Goal: Check status: Check status

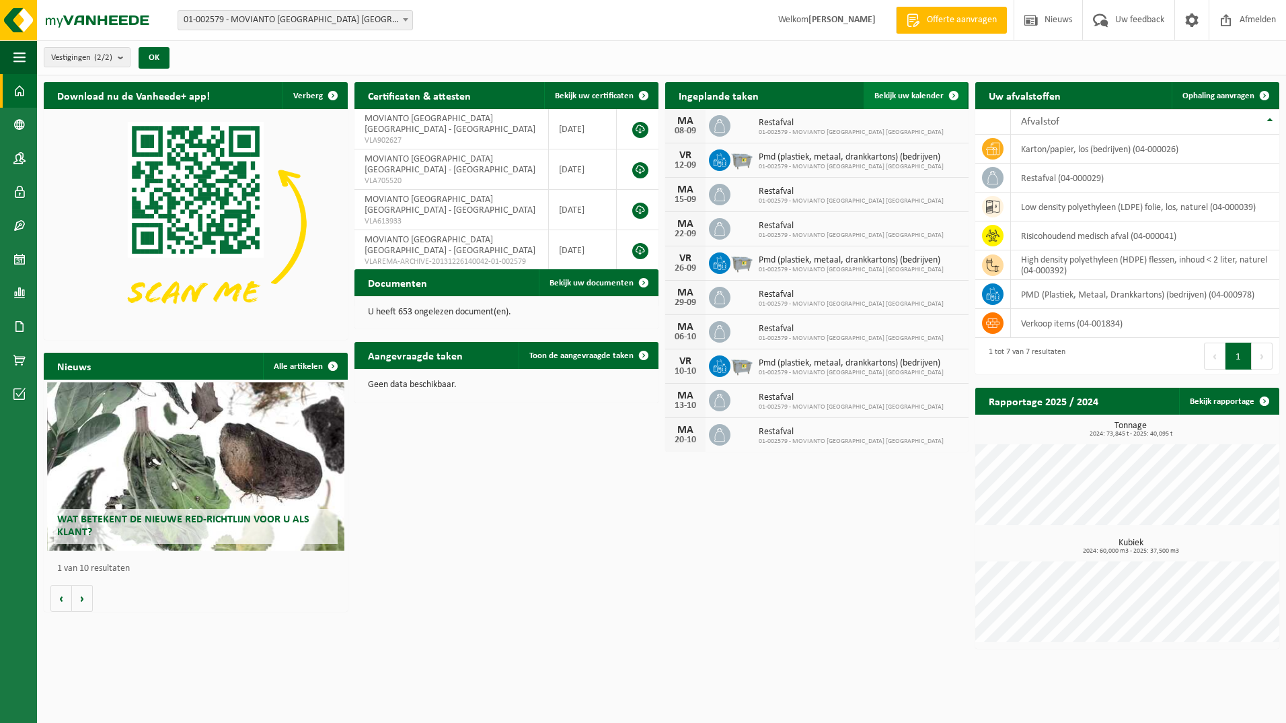
click at [906, 100] on span "Bekijk uw kalender" at bounding box center [909, 96] width 69 height 9
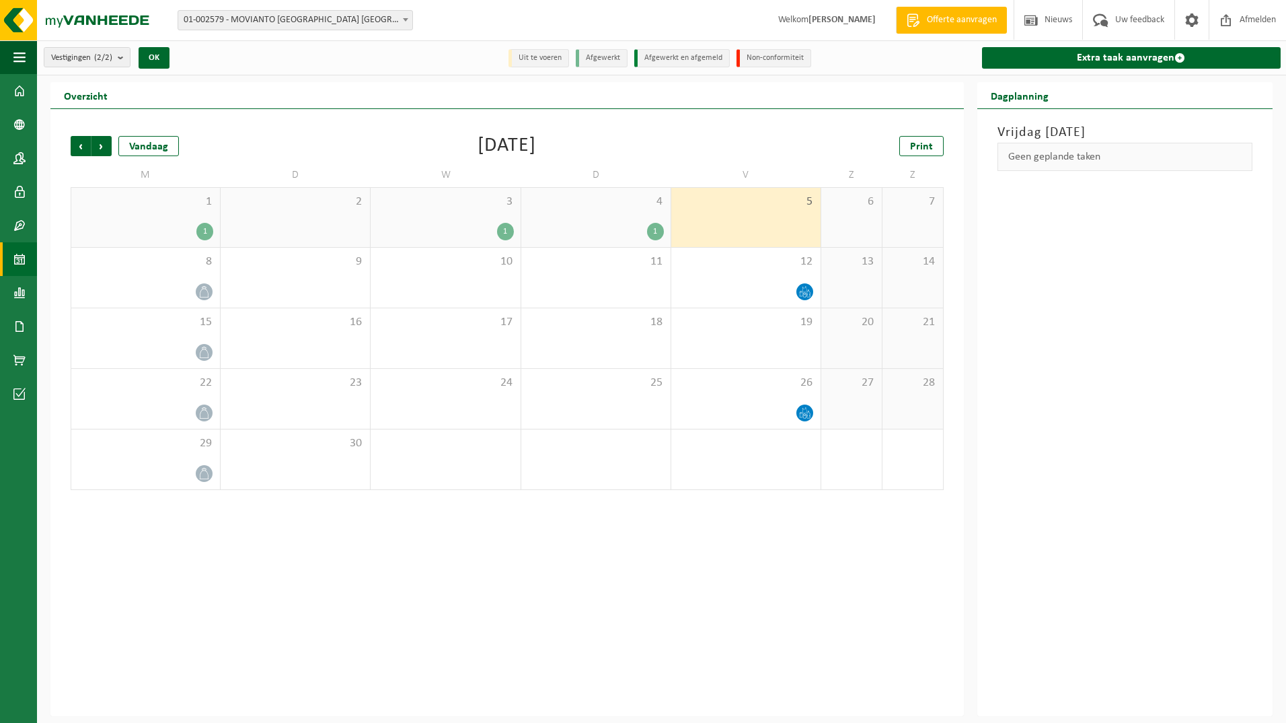
click at [648, 220] on div "4 1" at bounding box center [595, 217] width 149 height 59
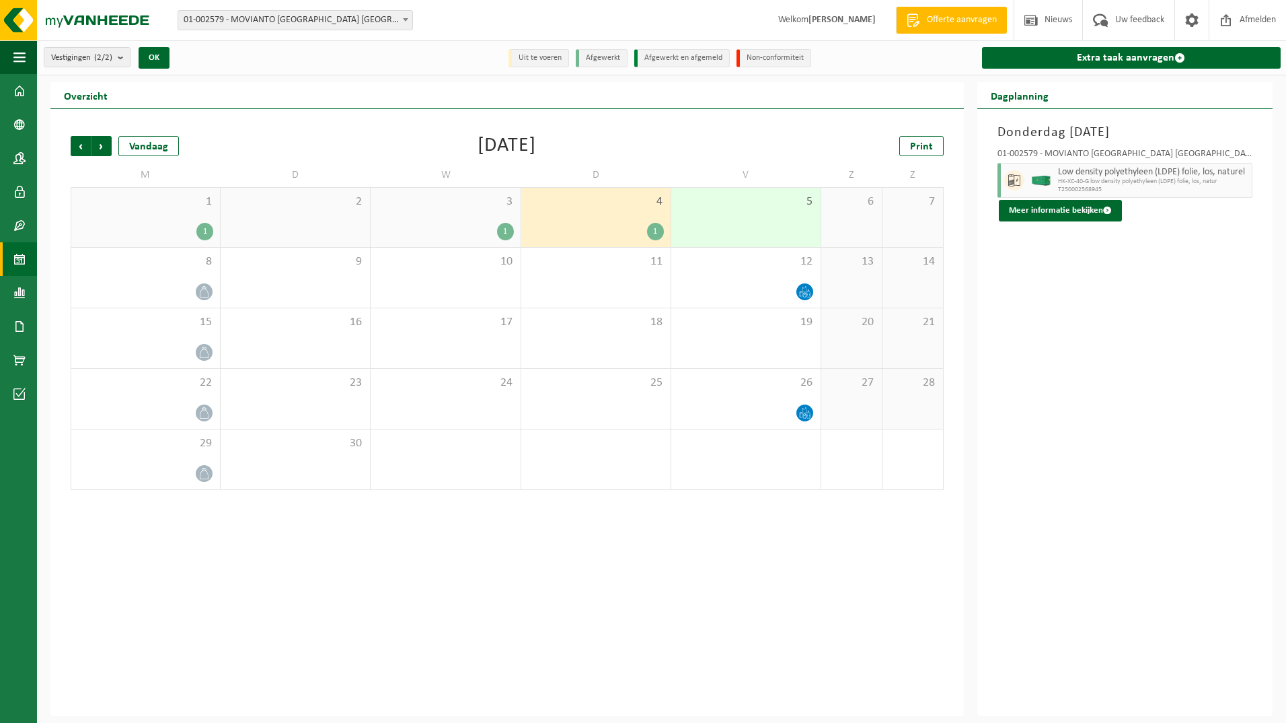
click at [497, 224] on div "1" at bounding box center [445, 231] width 136 height 17
